Goal: Transaction & Acquisition: Book appointment/travel/reservation

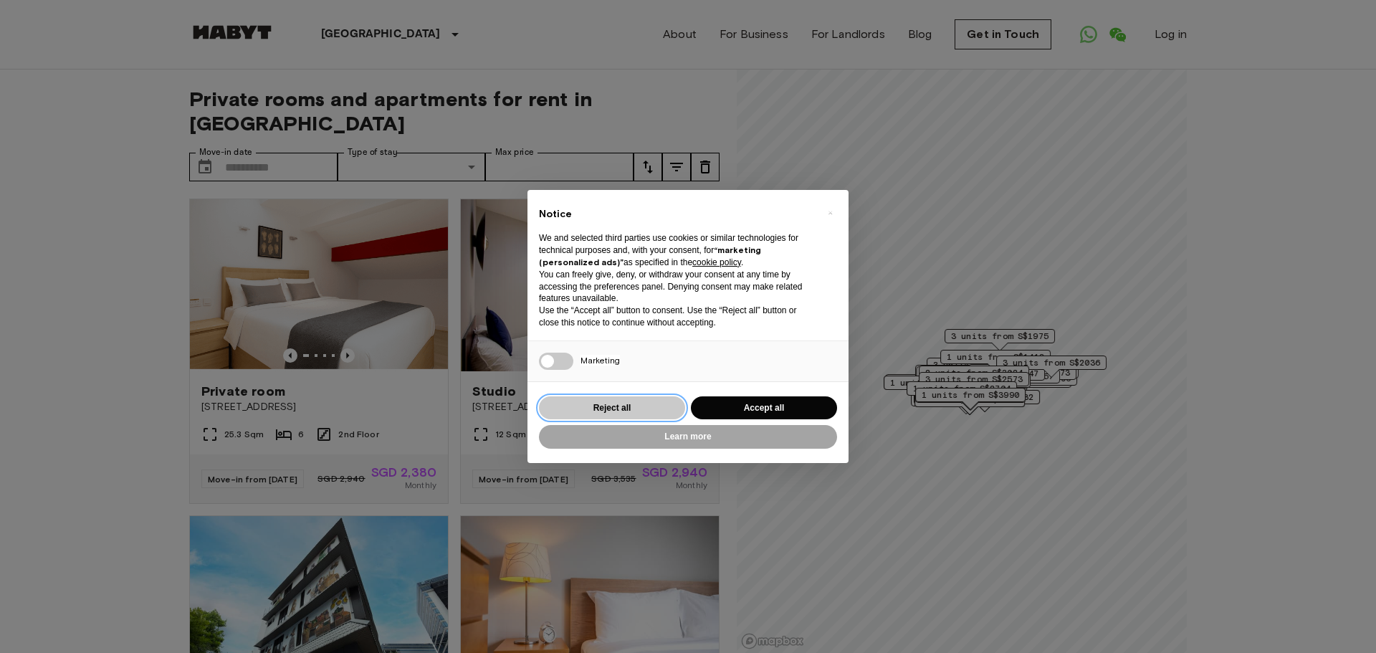
click at [641, 411] on button "Reject all" at bounding box center [612, 408] width 146 height 24
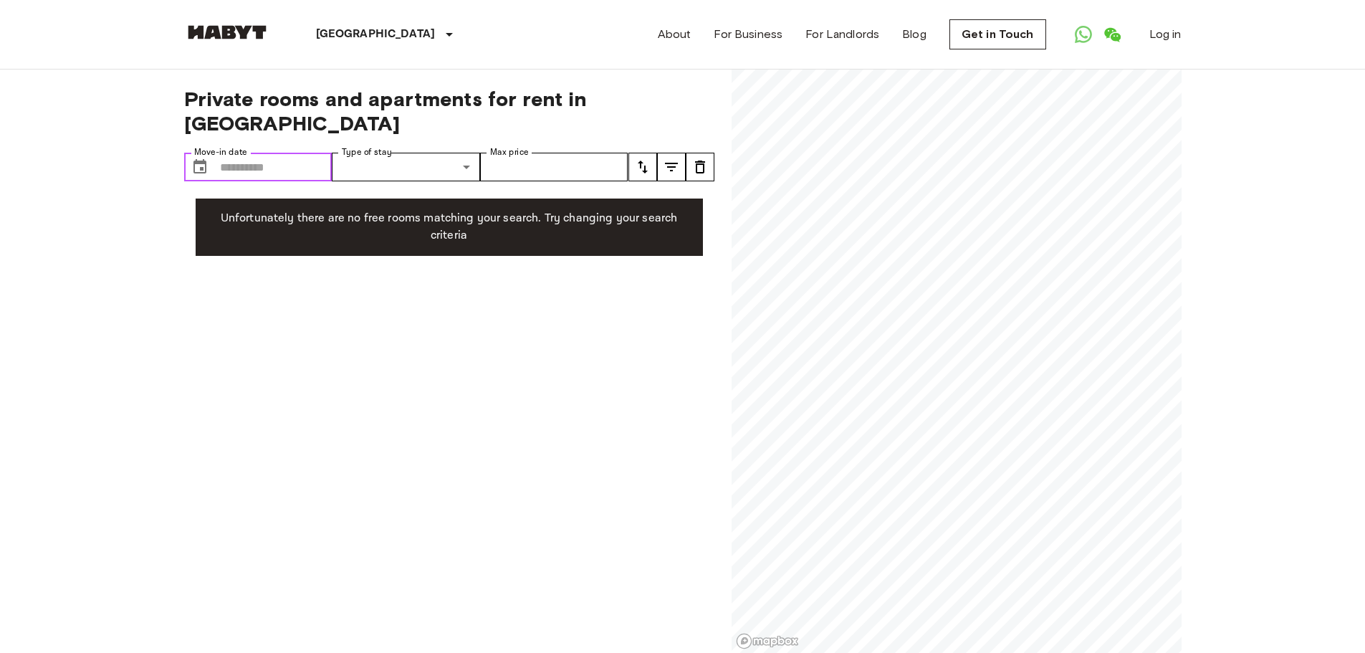
click at [265, 153] on input "Move-in date" at bounding box center [276, 167] width 113 height 29
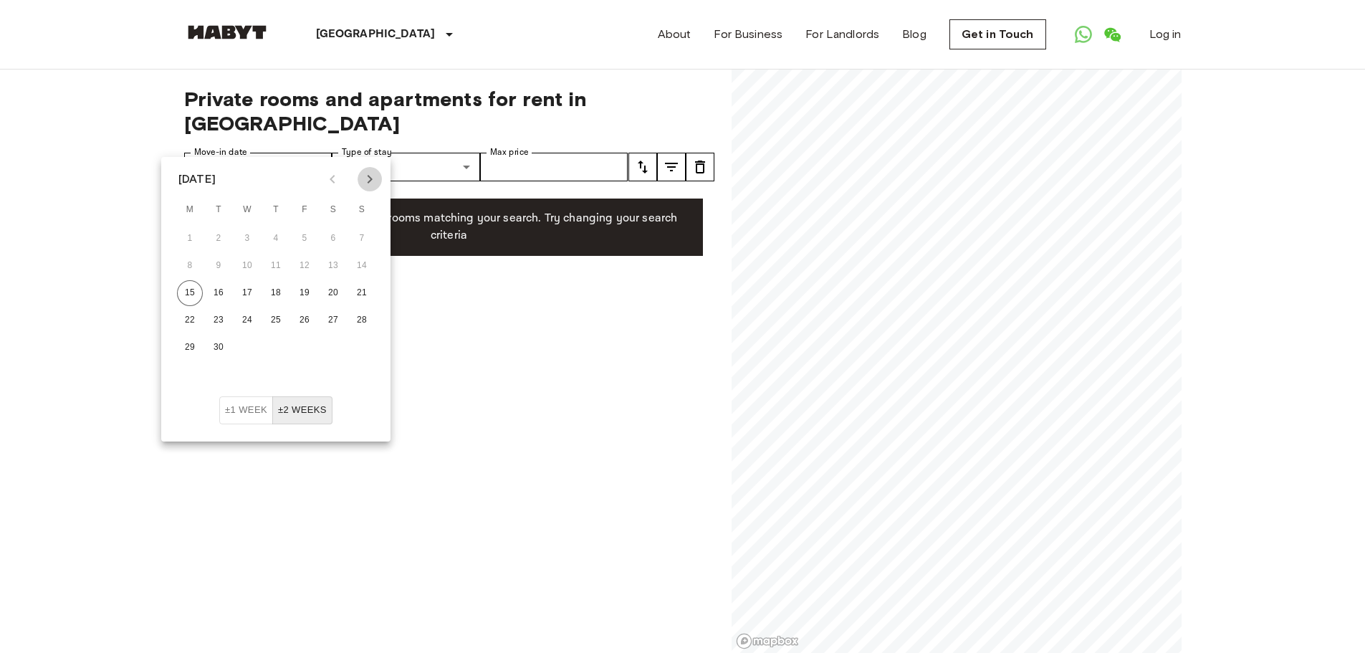
click at [371, 176] on icon "Next month" at bounding box center [369, 179] width 17 height 17
click at [336, 264] on button "11" at bounding box center [333, 266] width 26 height 26
type input "**********"
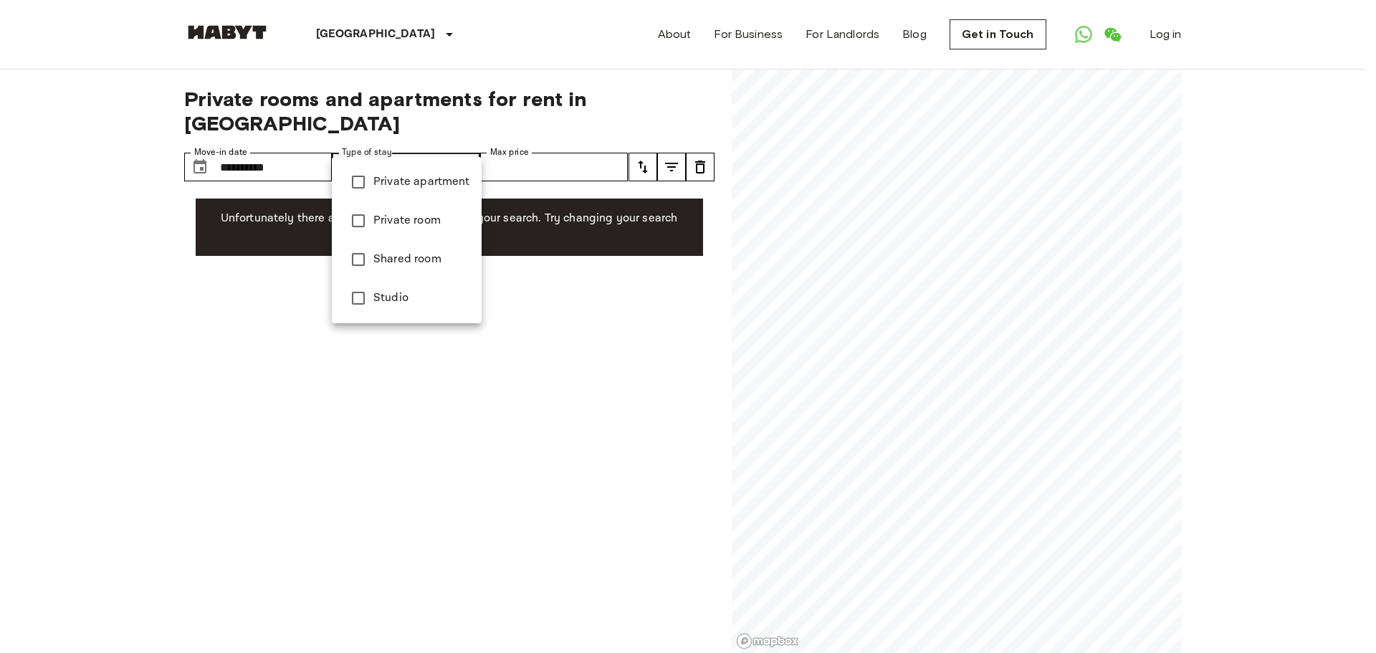
click at [315, 134] on div at bounding box center [688, 326] width 1376 height 653
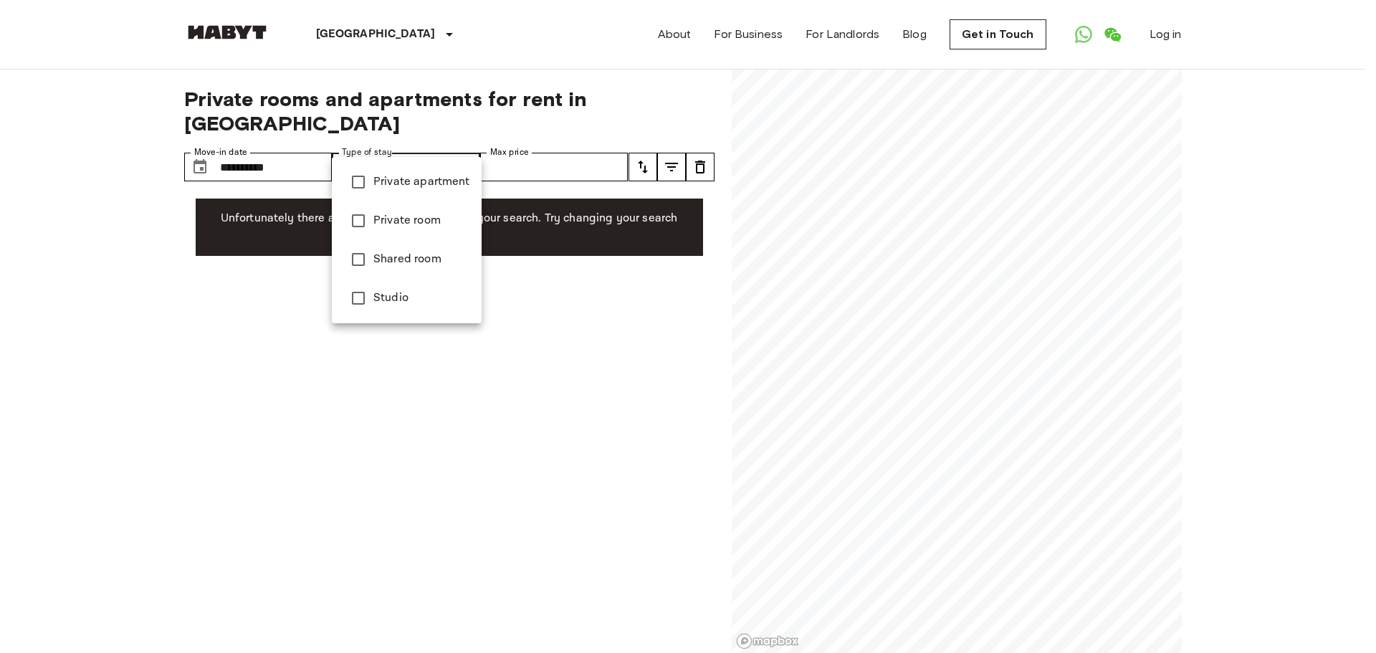
click at [446, 140] on div at bounding box center [688, 326] width 1376 height 653
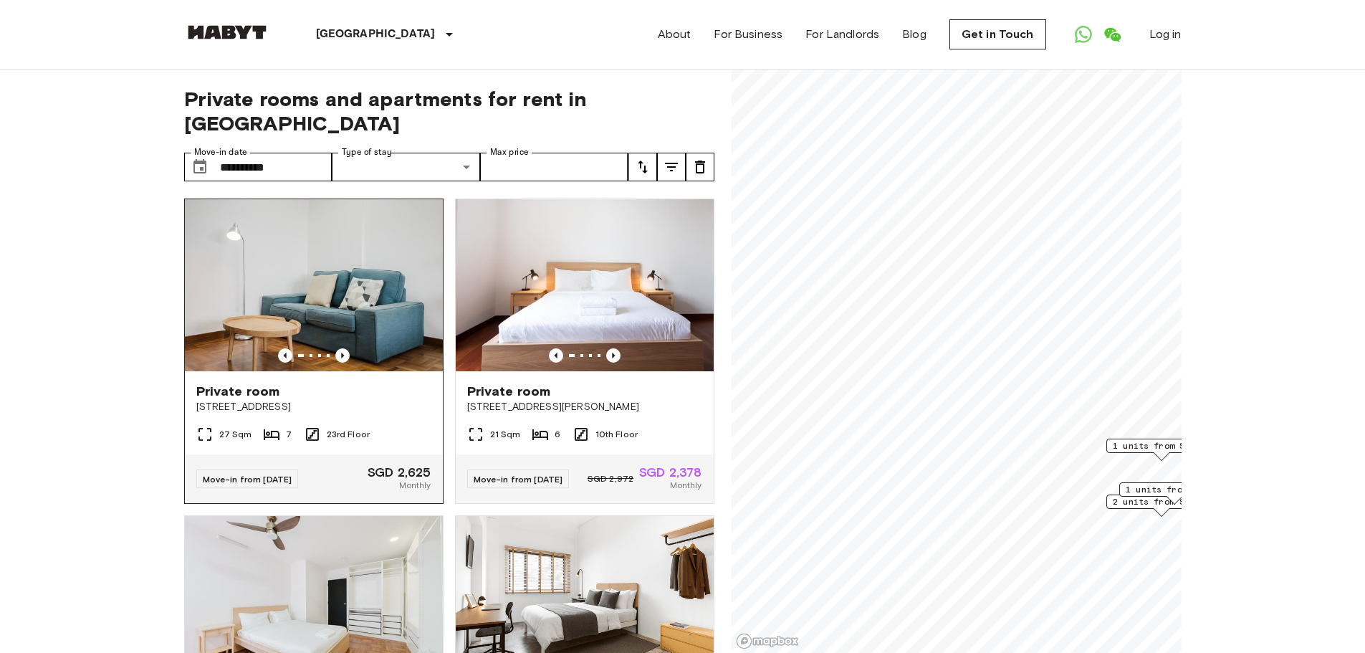
click at [338, 317] on img at bounding box center [314, 285] width 258 height 172
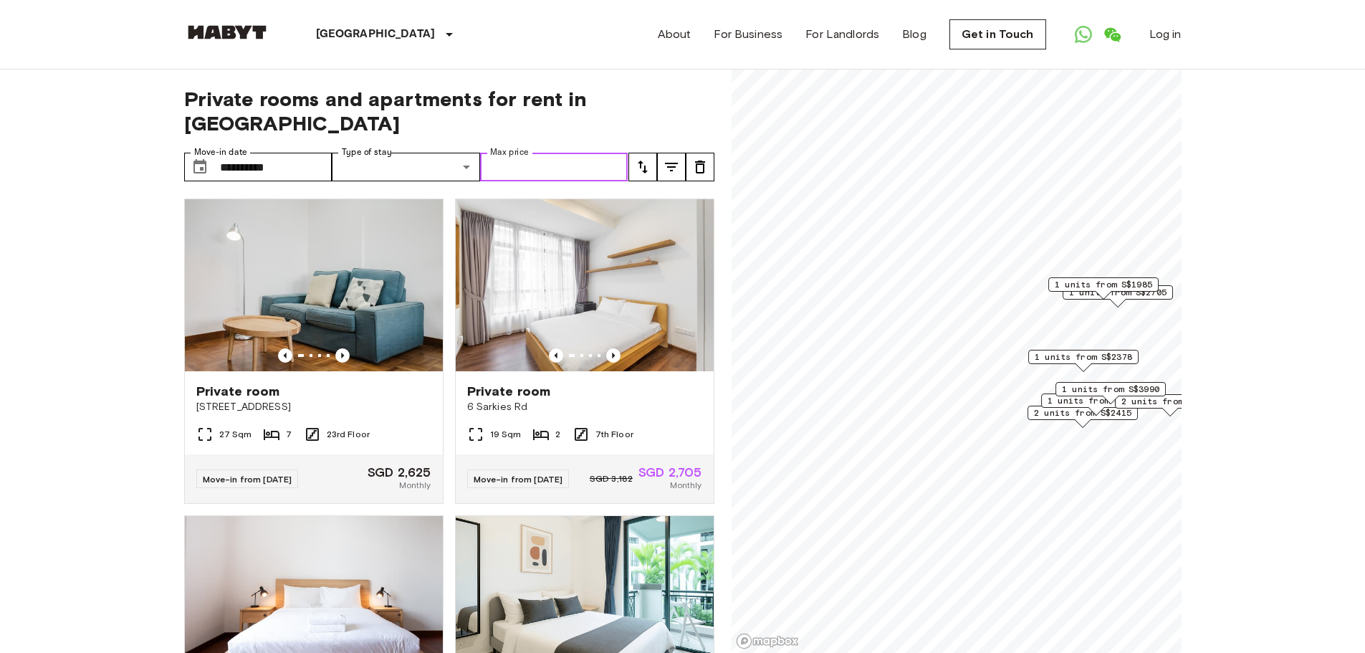
click at [568, 153] on input "Max price" at bounding box center [554, 167] width 148 height 29
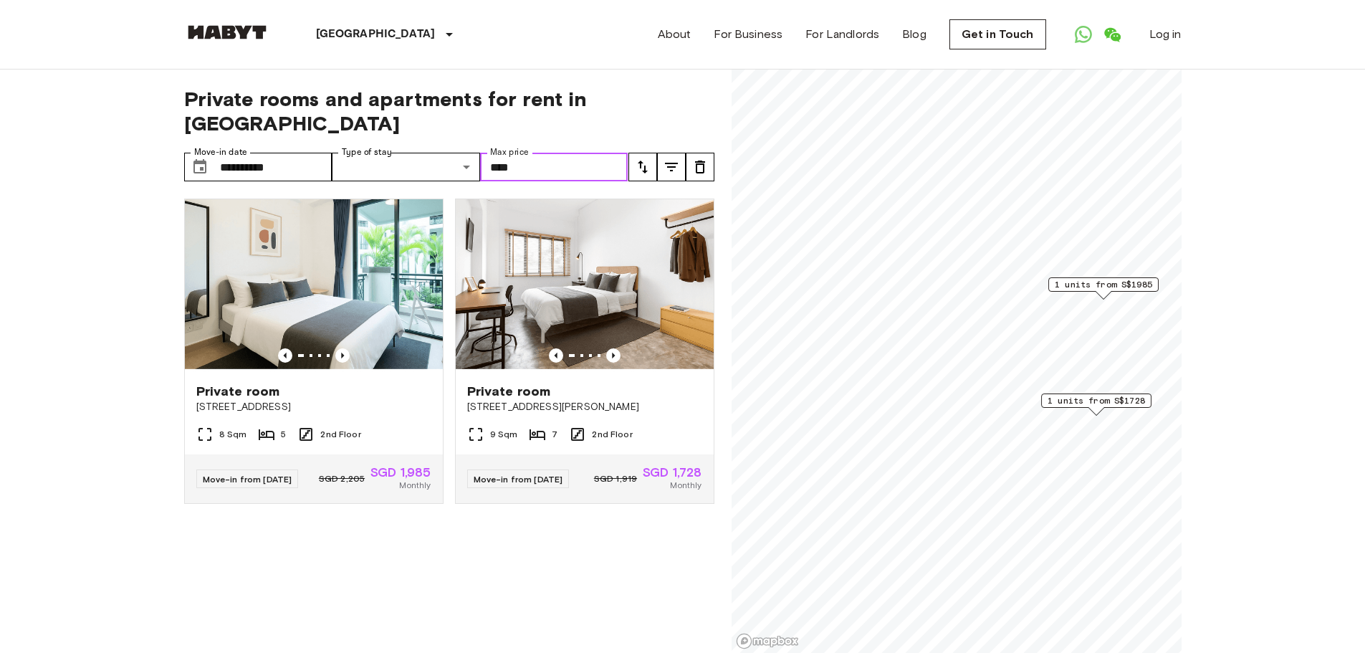
type input "****"
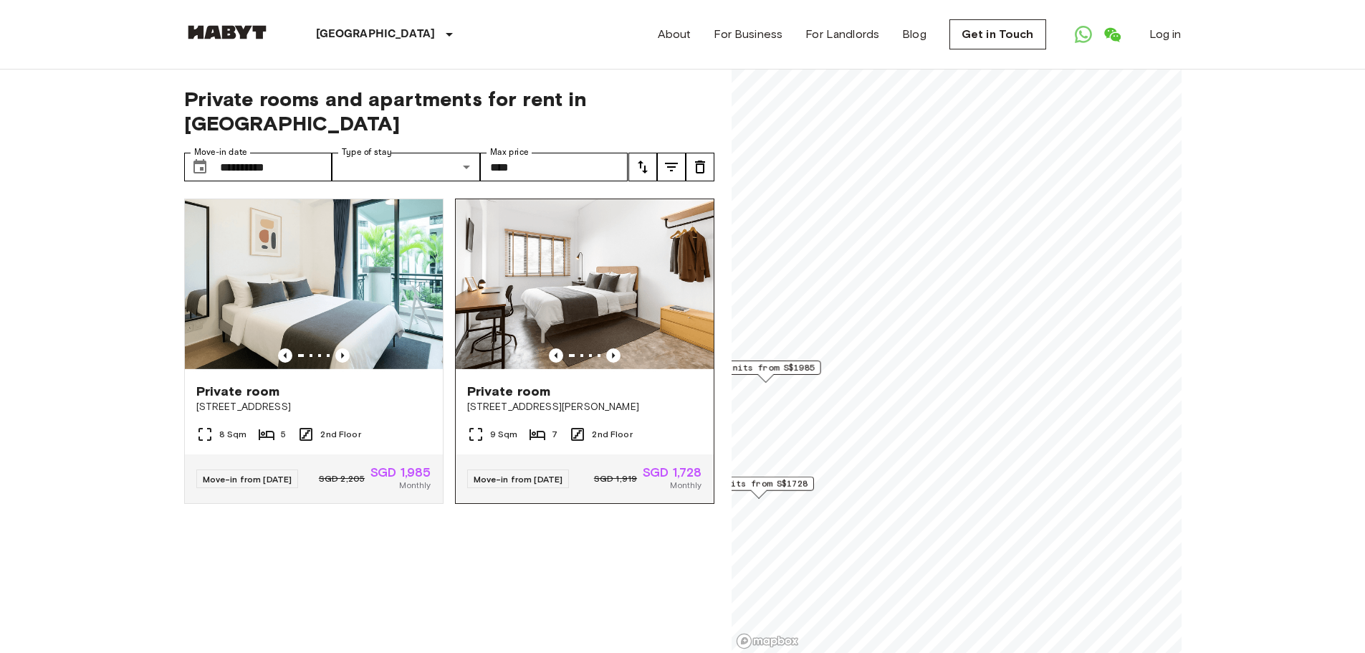
click at [682, 479] on div "**********" at bounding box center [683, 362] width 998 height 584
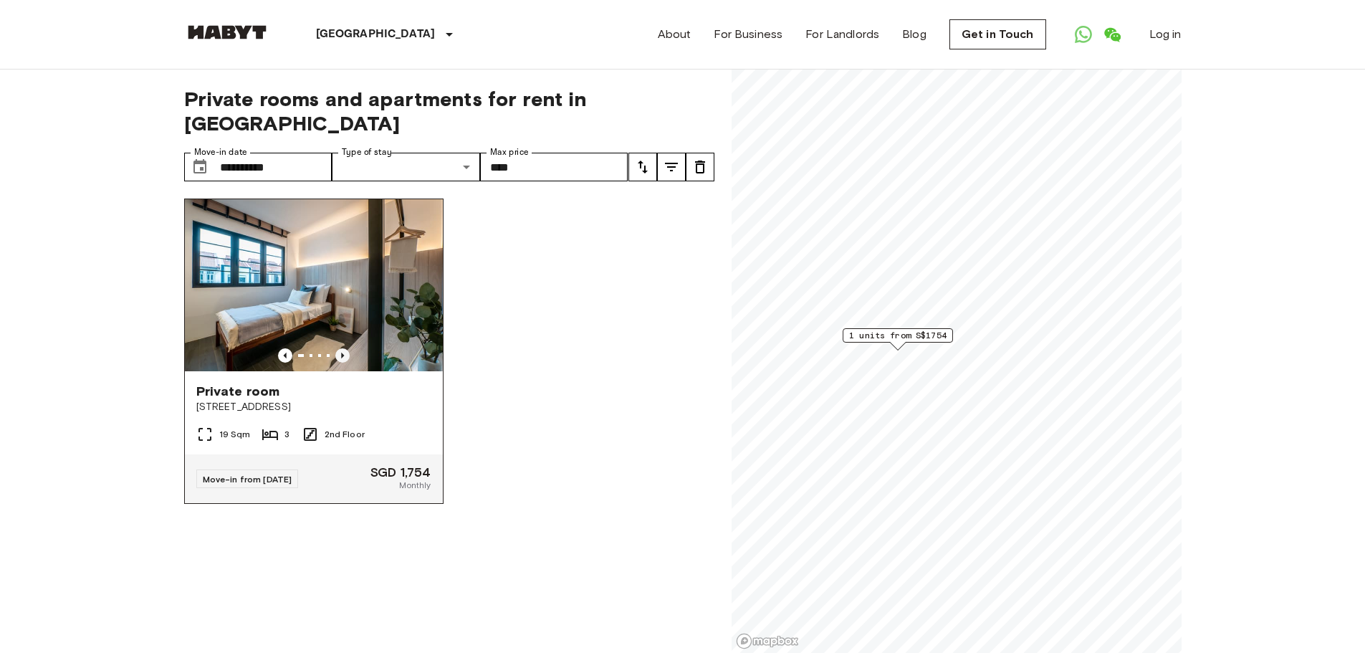
click at [343, 348] on icon "Previous image" at bounding box center [342, 355] width 14 height 14
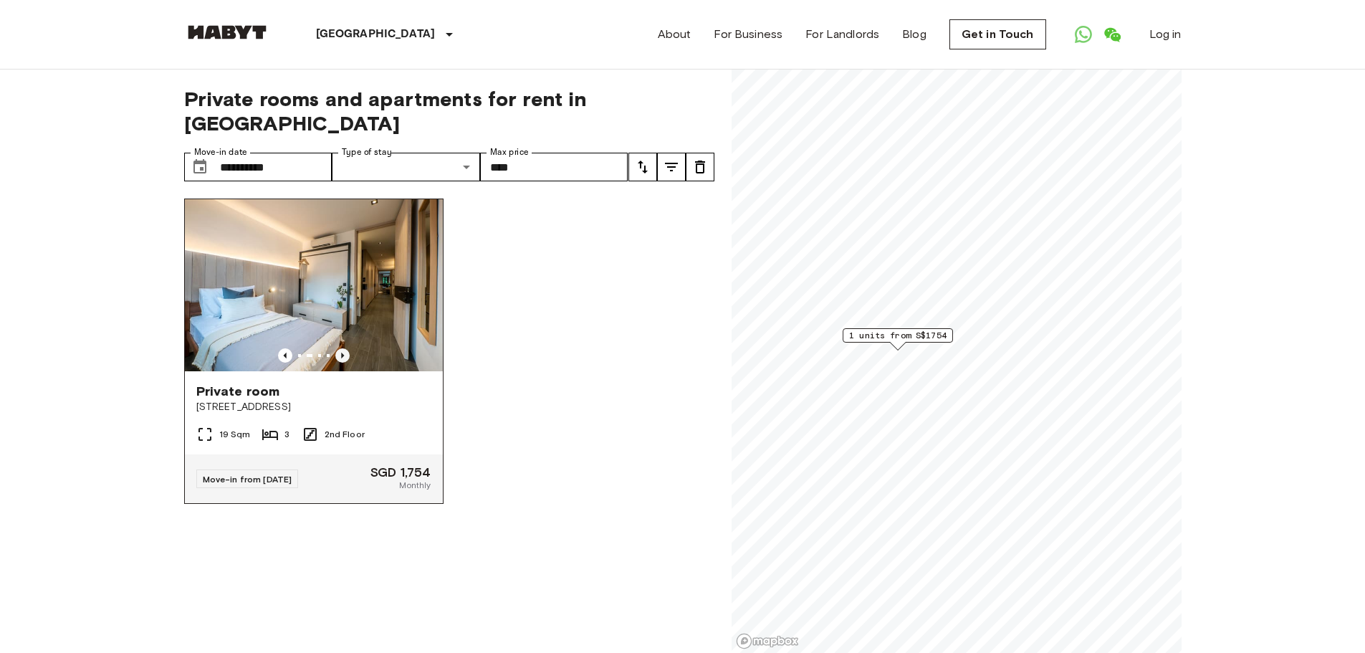
click at [343, 348] on icon "Previous image" at bounding box center [342, 355] width 14 height 14
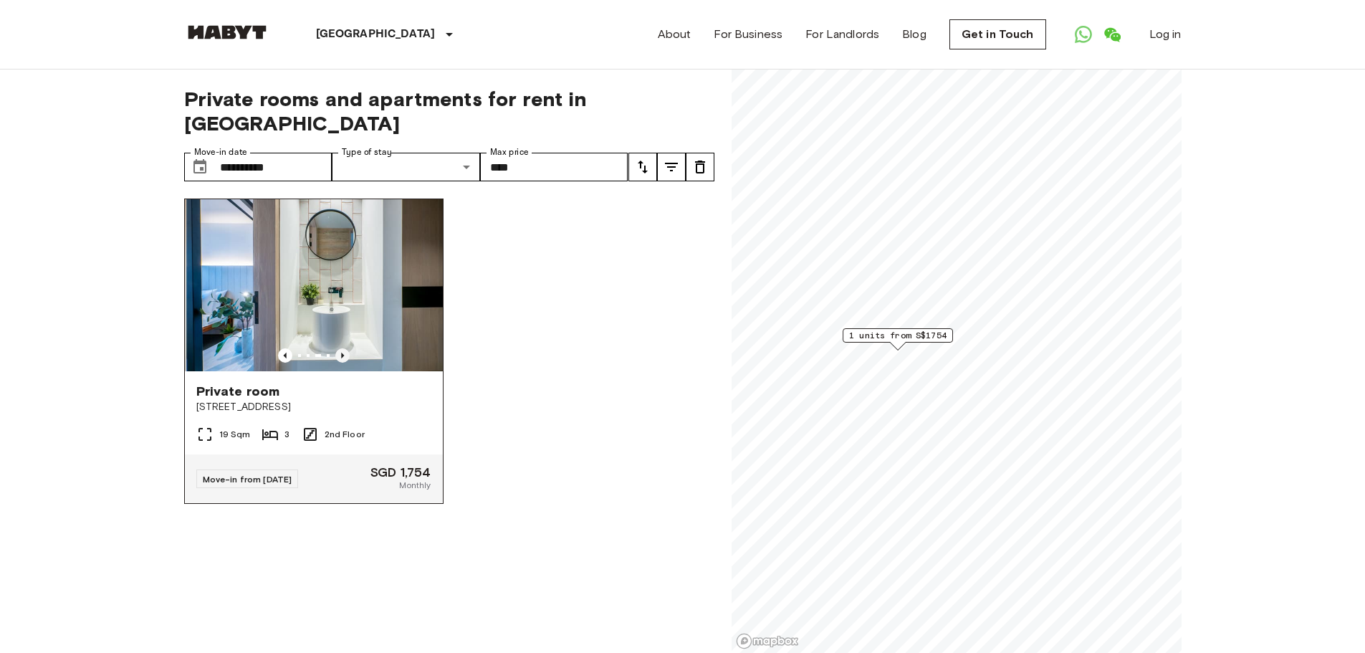
click at [343, 348] on icon "Previous image" at bounding box center [342, 355] width 14 height 14
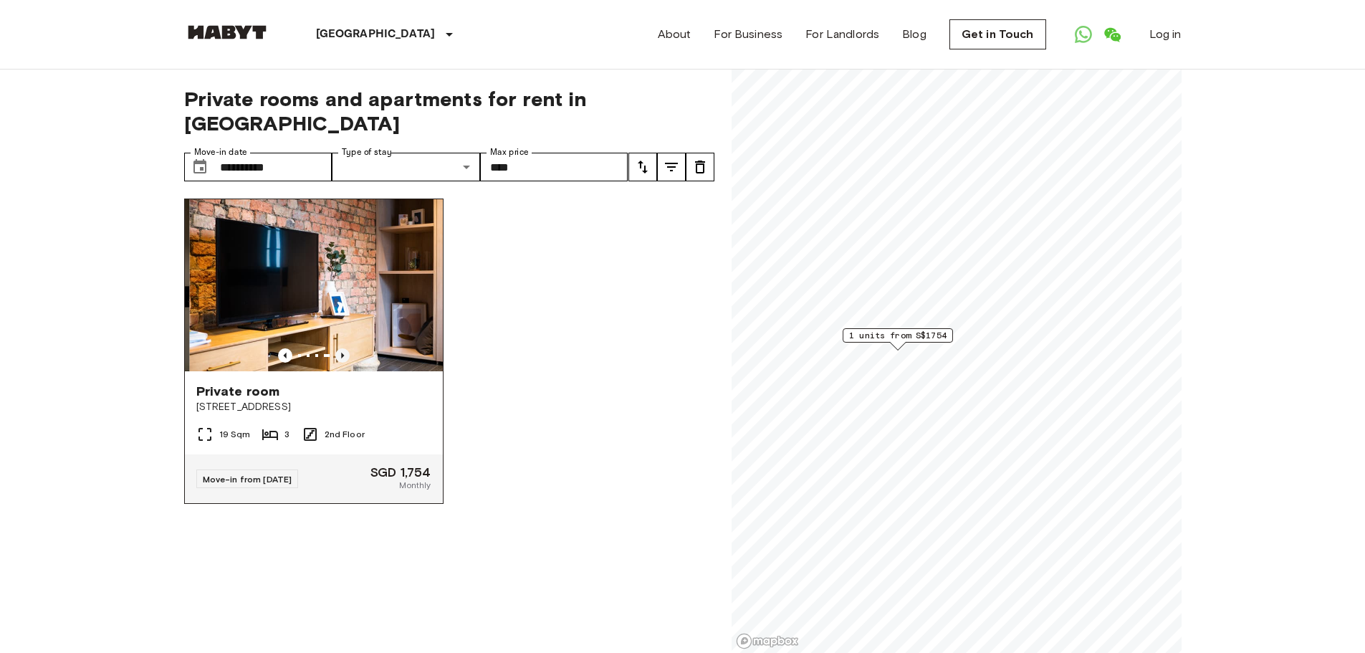
click at [343, 348] on icon "Previous image" at bounding box center [342, 355] width 14 height 14
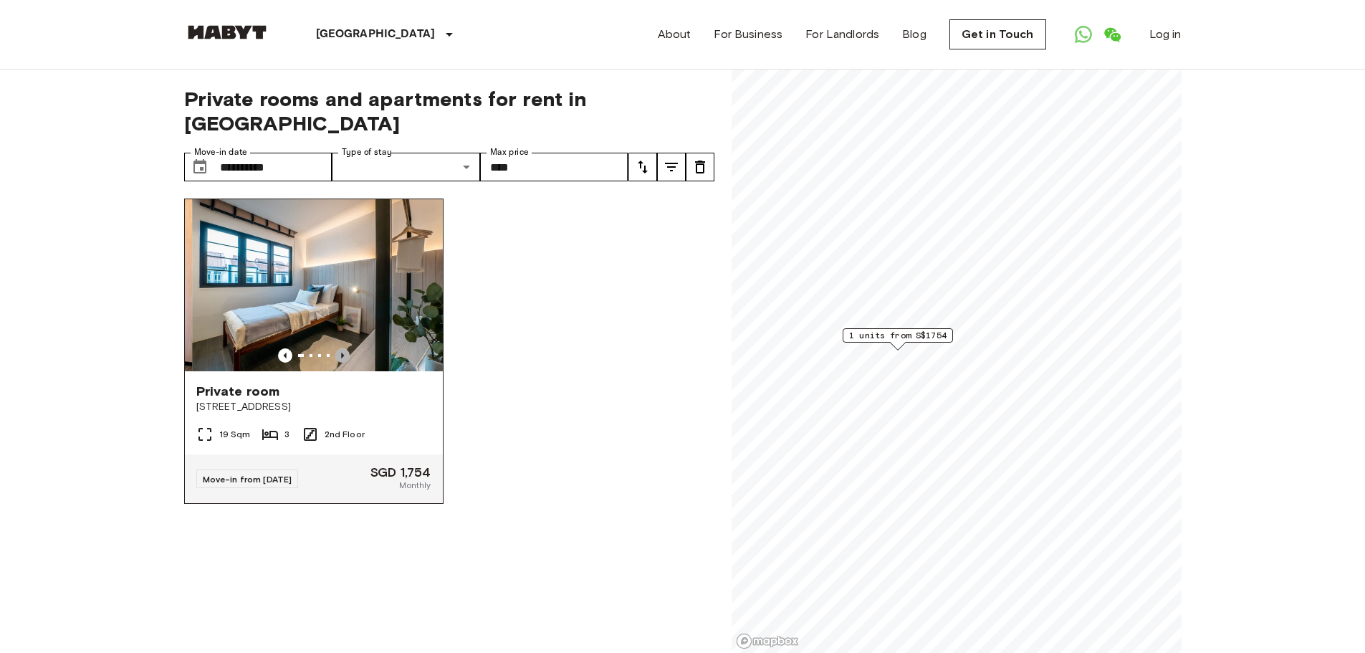
click at [343, 348] on icon "Previous image" at bounding box center [342, 355] width 14 height 14
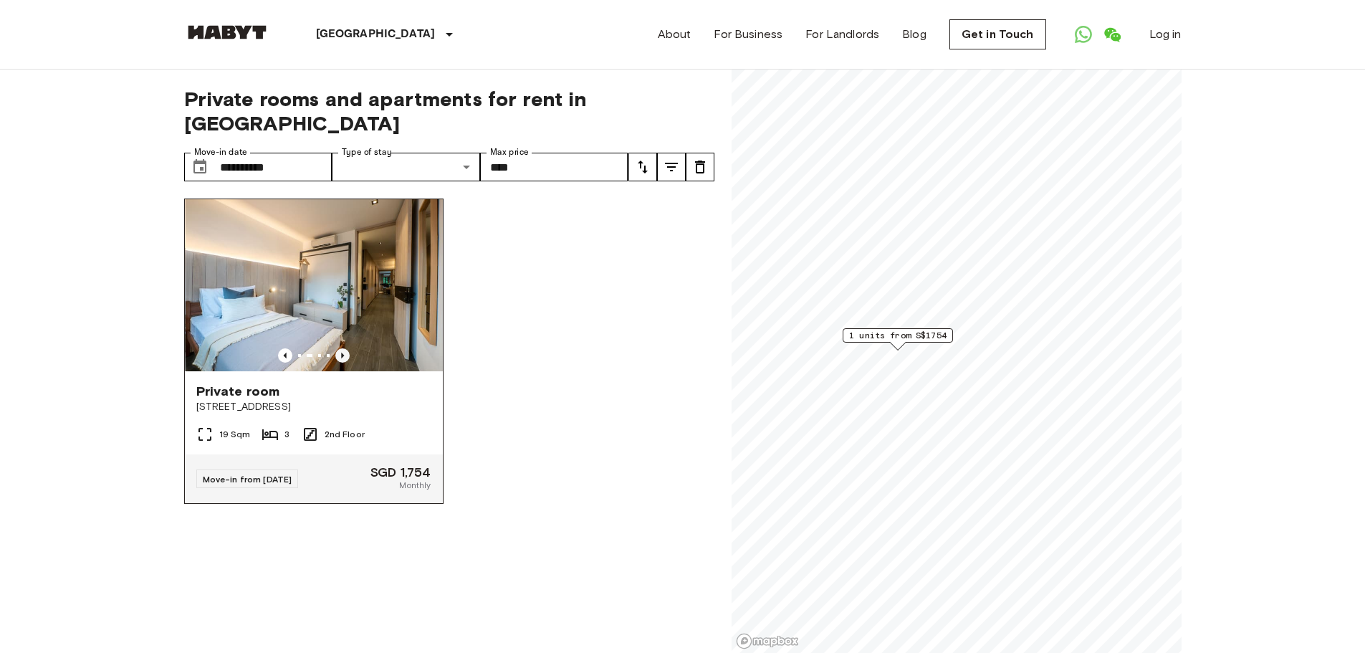
click at [343, 348] on icon "Previous image" at bounding box center [342, 355] width 14 height 14
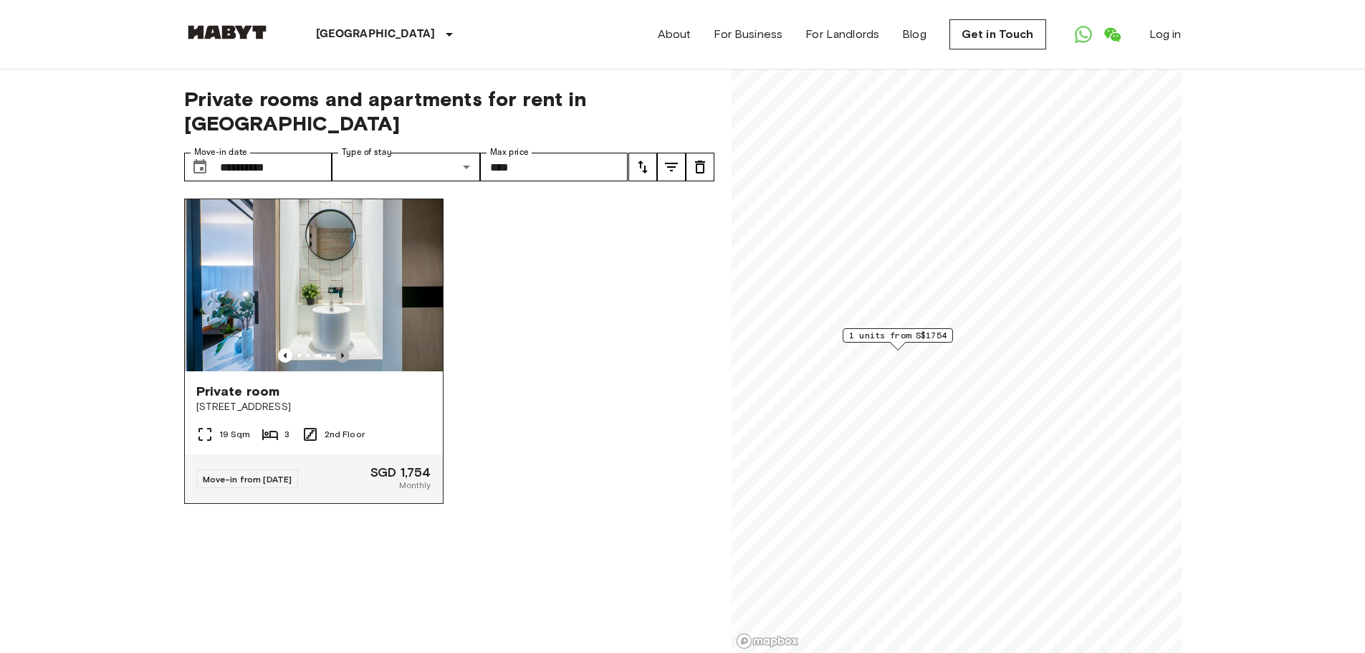
click at [343, 348] on icon "Previous image" at bounding box center [342, 355] width 14 height 14
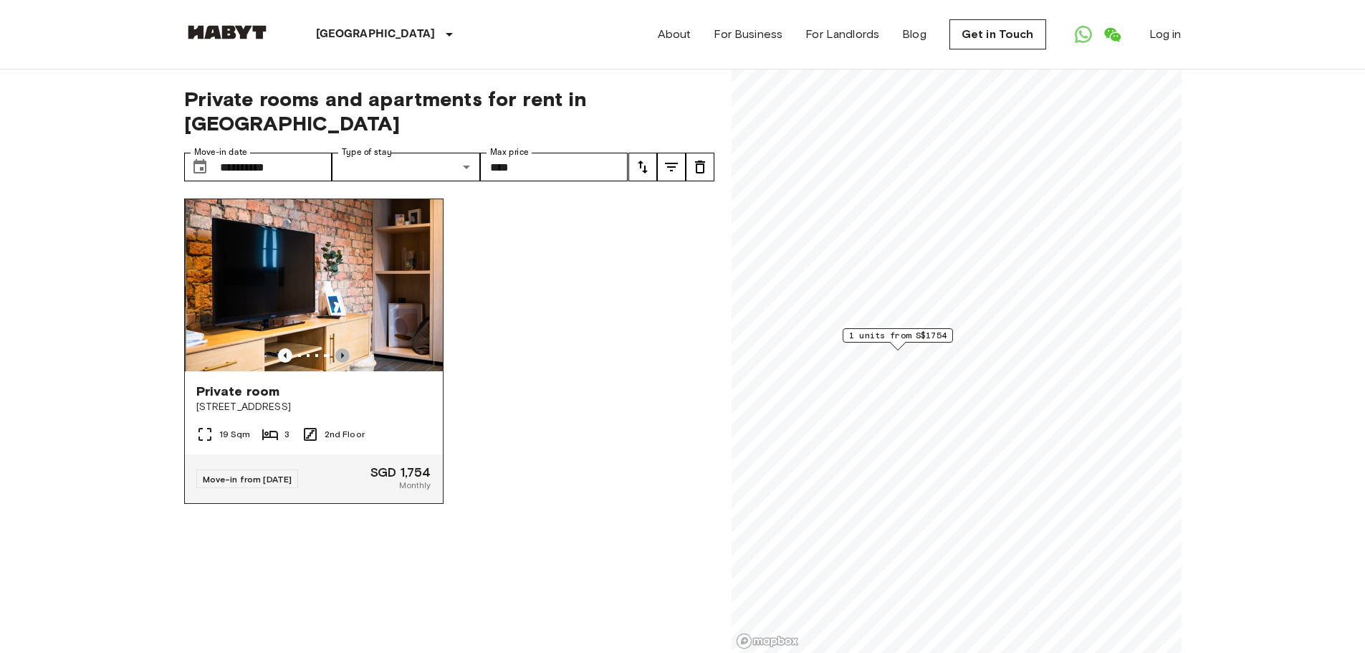
click at [343, 348] on icon "Previous image" at bounding box center [342, 355] width 14 height 14
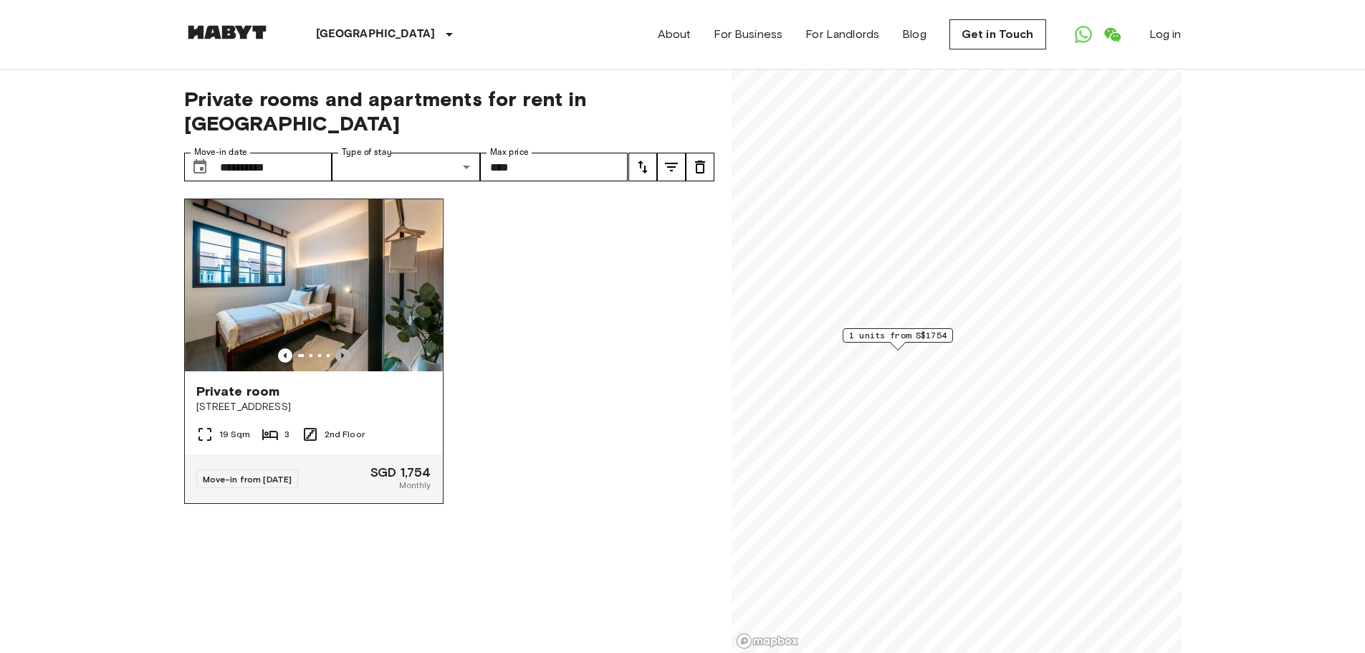
click at [343, 348] on icon "Previous image" at bounding box center [342, 355] width 14 height 14
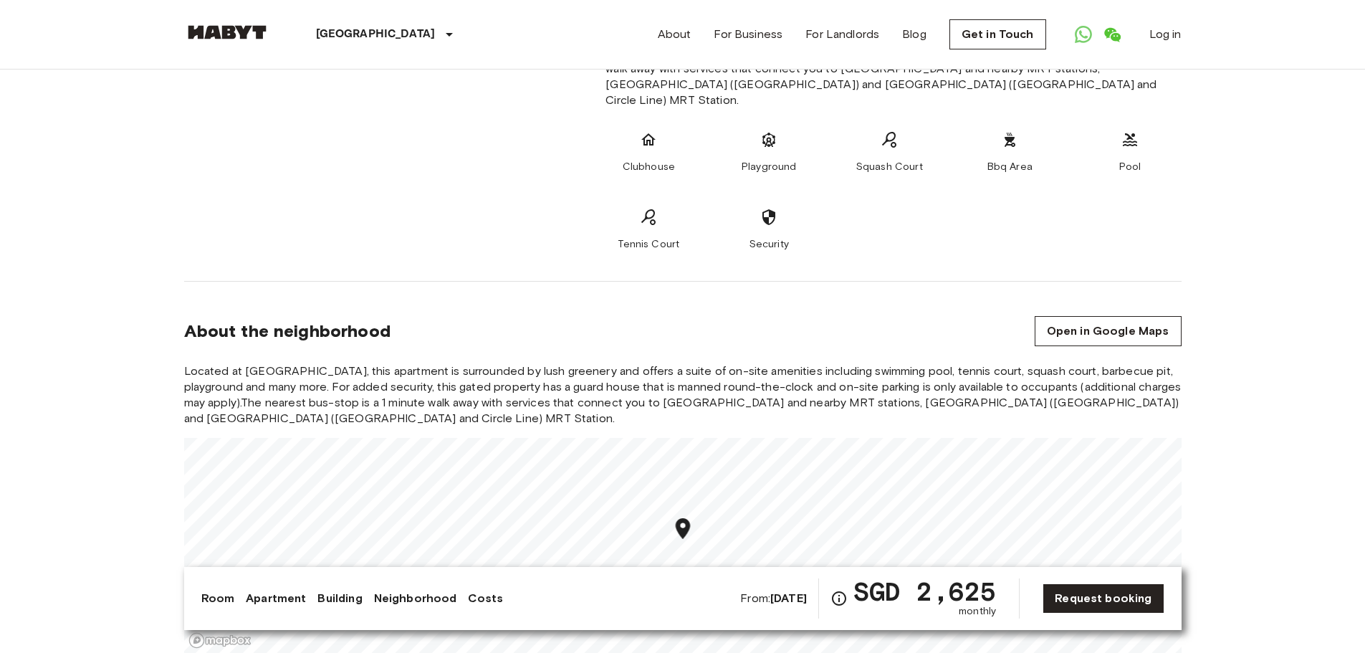
scroll to position [1505, 0]
